Goal: Information Seeking & Learning: Learn about a topic

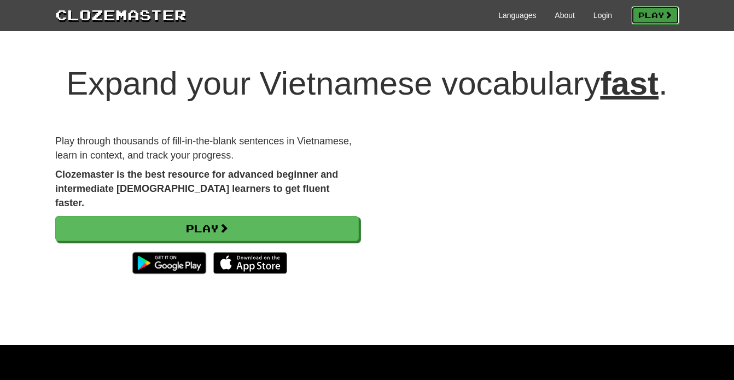
click at [640, 17] on link "Play" at bounding box center [655, 15] width 48 height 19
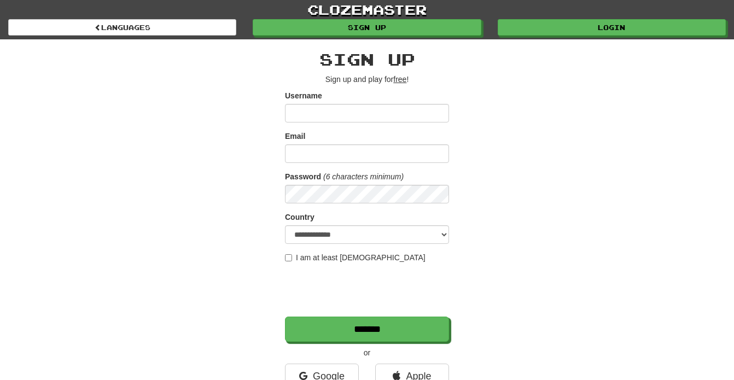
click at [360, 101] on div "Username" at bounding box center [367, 106] width 164 height 32
click at [360, 103] on div "Username" at bounding box center [367, 106] width 164 height 32
click at [357, 115] on input "Username" at bounding box center [367, 113] width 164 height 19
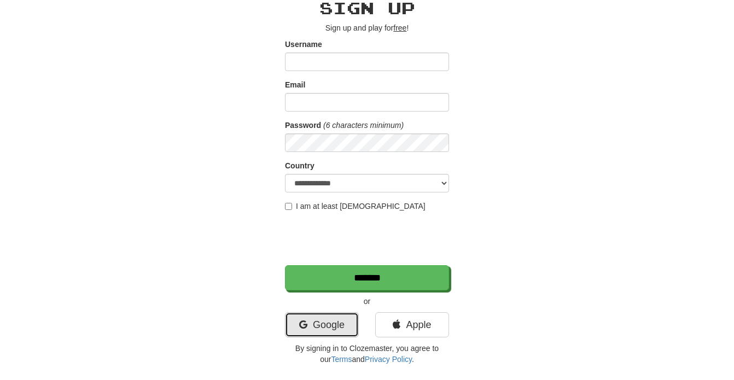
scroll to position [52, 0]
click at [326, 328] on link "Google" at bounding box center [322, 324] width 74 height 25
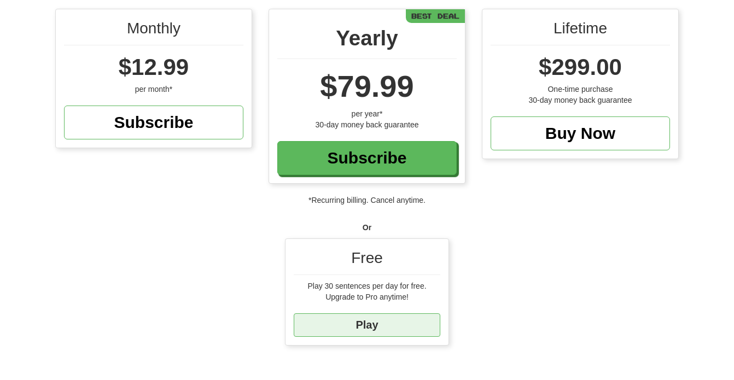
scroll to position [104, 0]
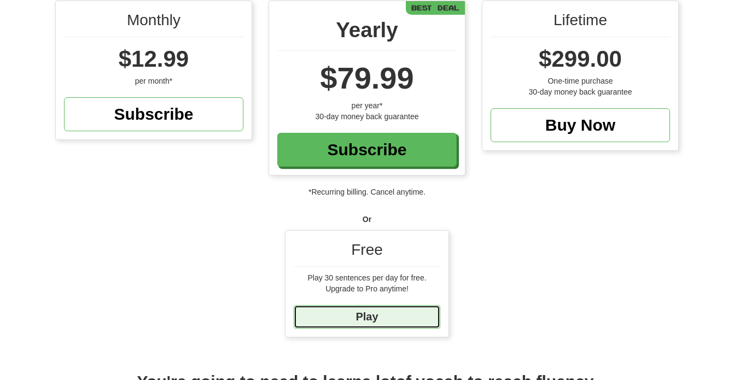
click at [370, 317] on link "Play" at bounding box center [367, 317] width 147 height 24
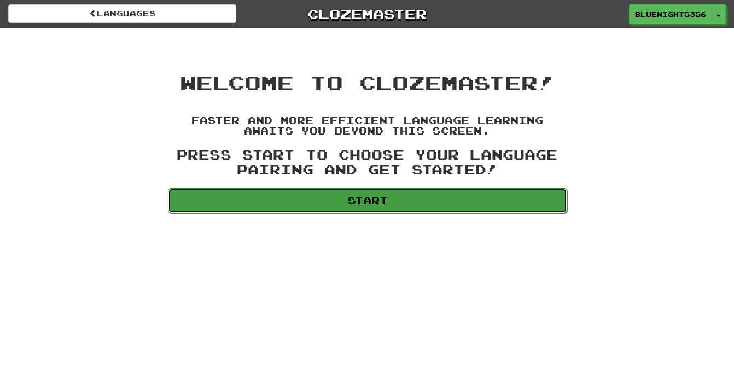
click at [355, 191] on link "Start" at bounding box center [367, 200] width 399 height 25
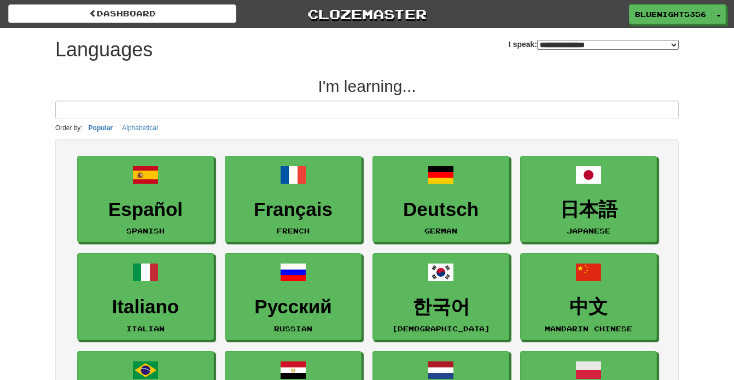
select select "*******"
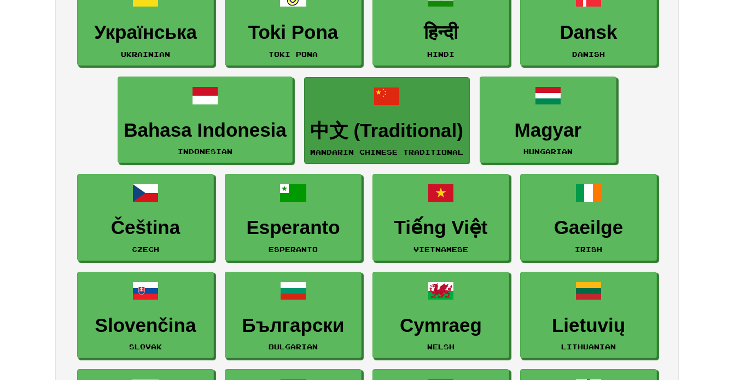
scroll to position [872, 0]
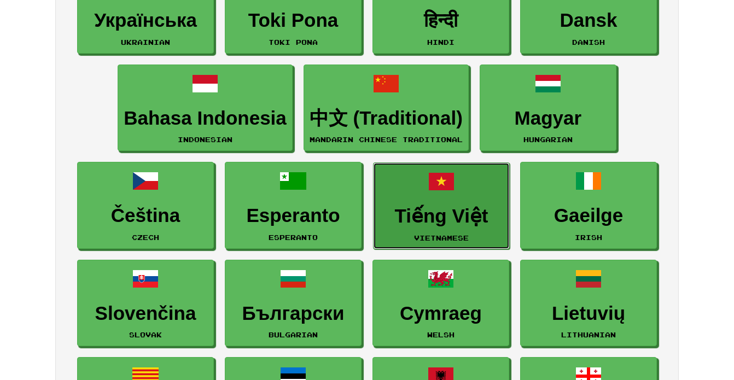
click at [443, 208] on h3 "Tiếng Việt" at bounding box center [441, 216] width 125 height 21
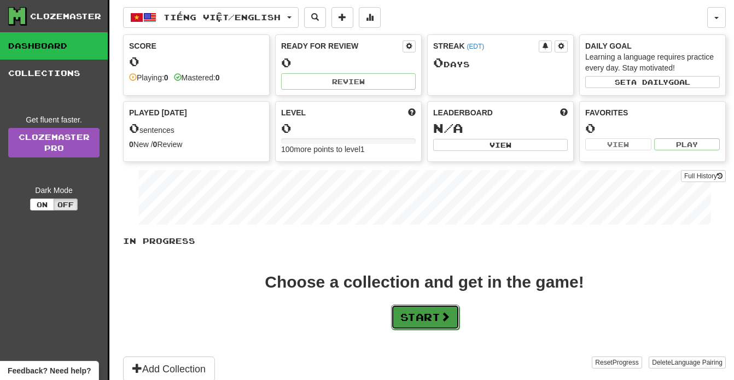
click at [413, 323] on button "Start" at bounding box center [425, 317] width 68 height 25
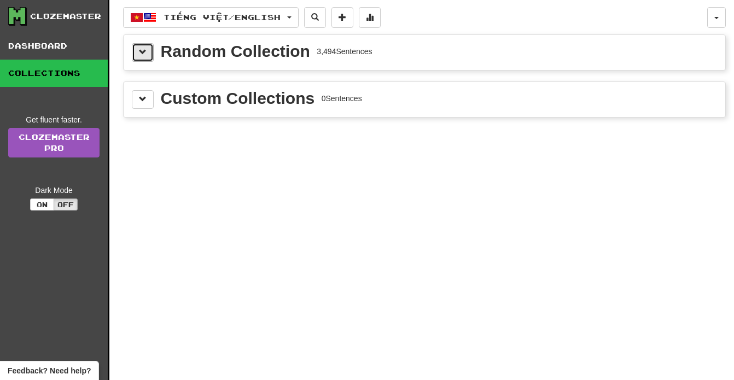
click at [139, 50] on span at bounding box center [143, 52] width 8 height 8
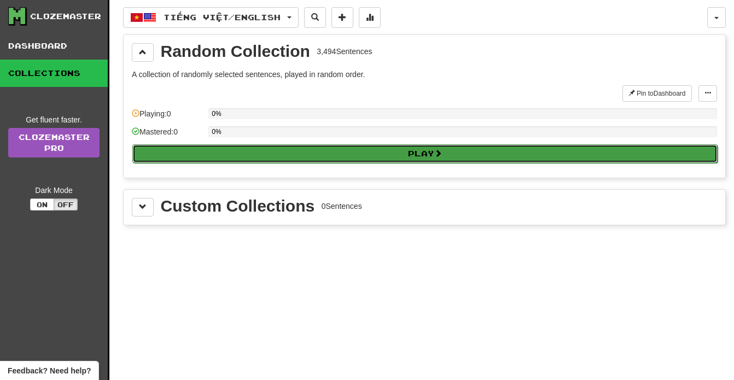
click at [245, 155] on button "Play" at bounding box center [424, 153] width 585 height 19
select select "**"
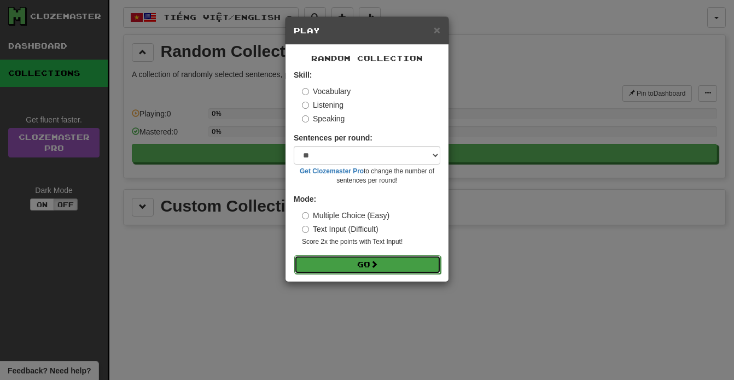
click at [353, 259] on button "Go" at bounding box center [367, 264] width 147 height 19
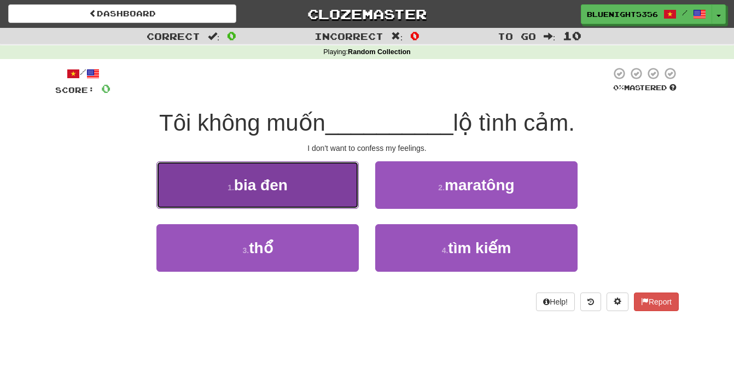
click at [342, 192] on button "1 . bia đen" at bounding box center [257, 185] width 202 height 48
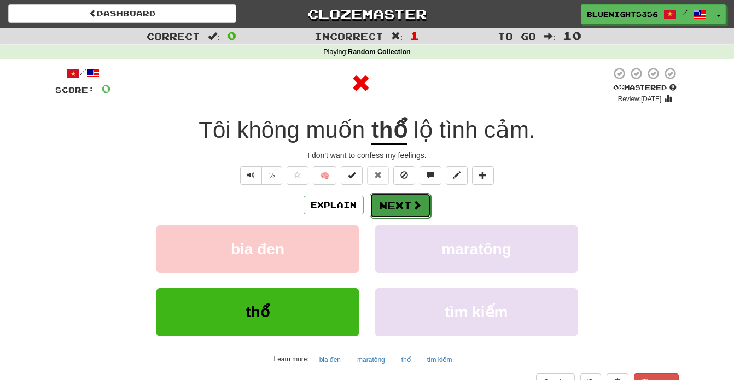
click at [391, 207] on button "Next" at bounding box center [400, 205] width 61 height 25
